Goal: Information Seeking & Learning: Learn about a topic

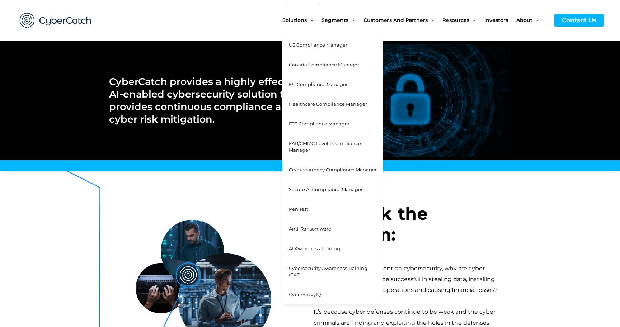
click at [305, 145] on span "FAR/CMMC Level 1 Compliance Manager" at bounding box center [325, 147] width 72 height 13
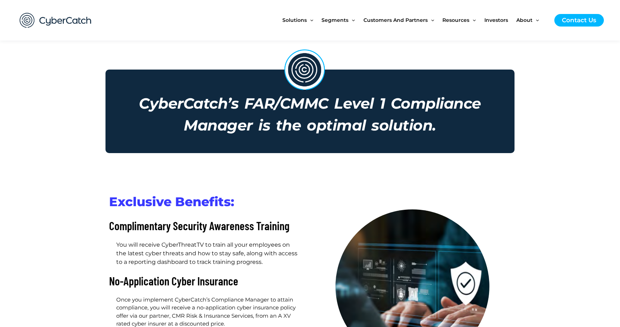
scroll to position [172, 0]
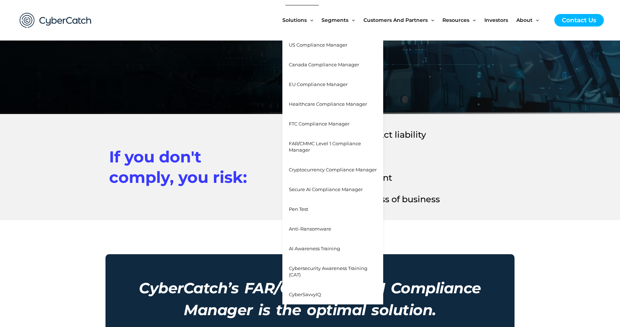
click at [304, 266] on span "Cybersecurity Awareness Training (CAT)" at bounding box center [328, 272] width 79 height 13
